Goal: Navigation & Orientation: Find specific page/section

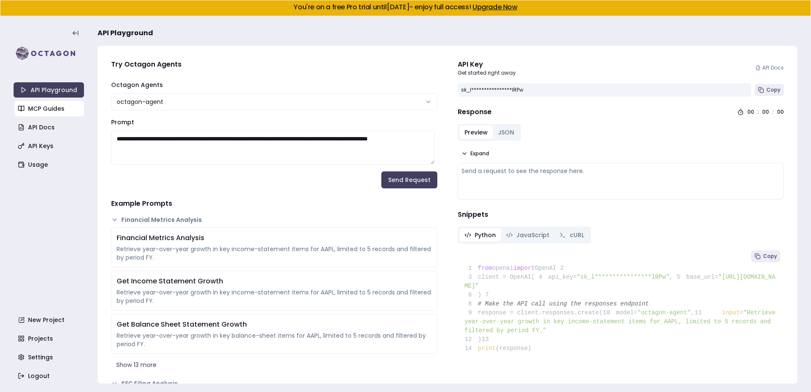
click at [53, 115] on link "MCP Guides" at bounding box center [49, 108] width 70 height 15
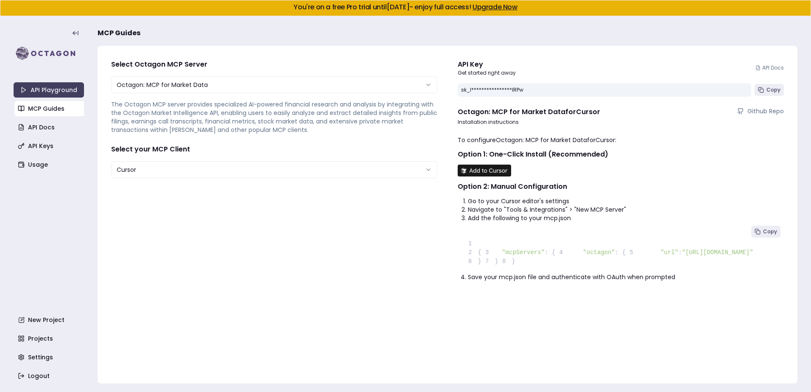
click at [145, 167] on html "**********" at bounding box center [405, 196] width 811 height 392
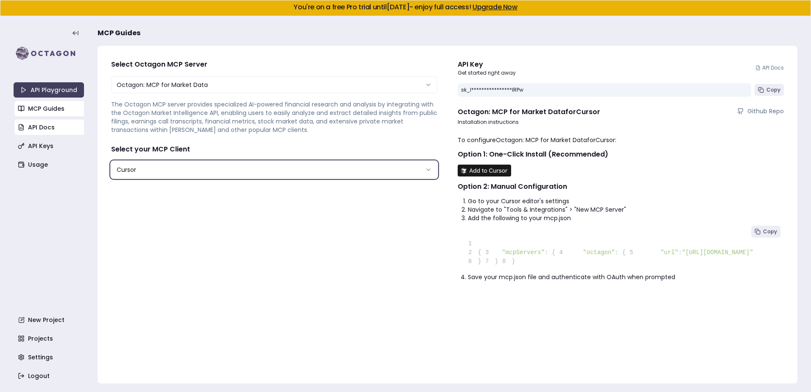
click at [54, 129] on html "**********" at bounding box center [405, 196] width 811 height 392
click at [52, 128] on link "API Docs" at bounding box center [49, 127] width 70 height 15
